Goal: Find specific page/section: Find specific page/section

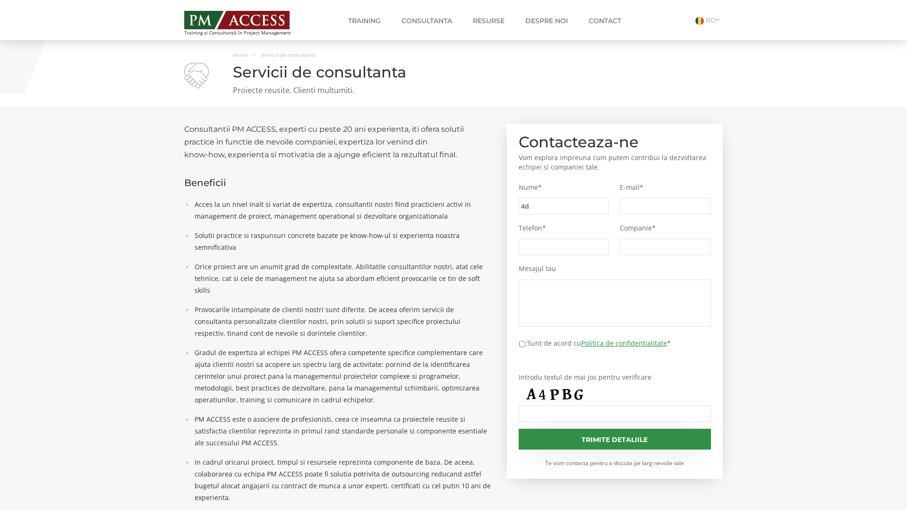
type input "4d0"
type input "f6c"
type input "9aa"
type input "abe"
